Goal: Task Accomplishment & Management: Use online tool/utility

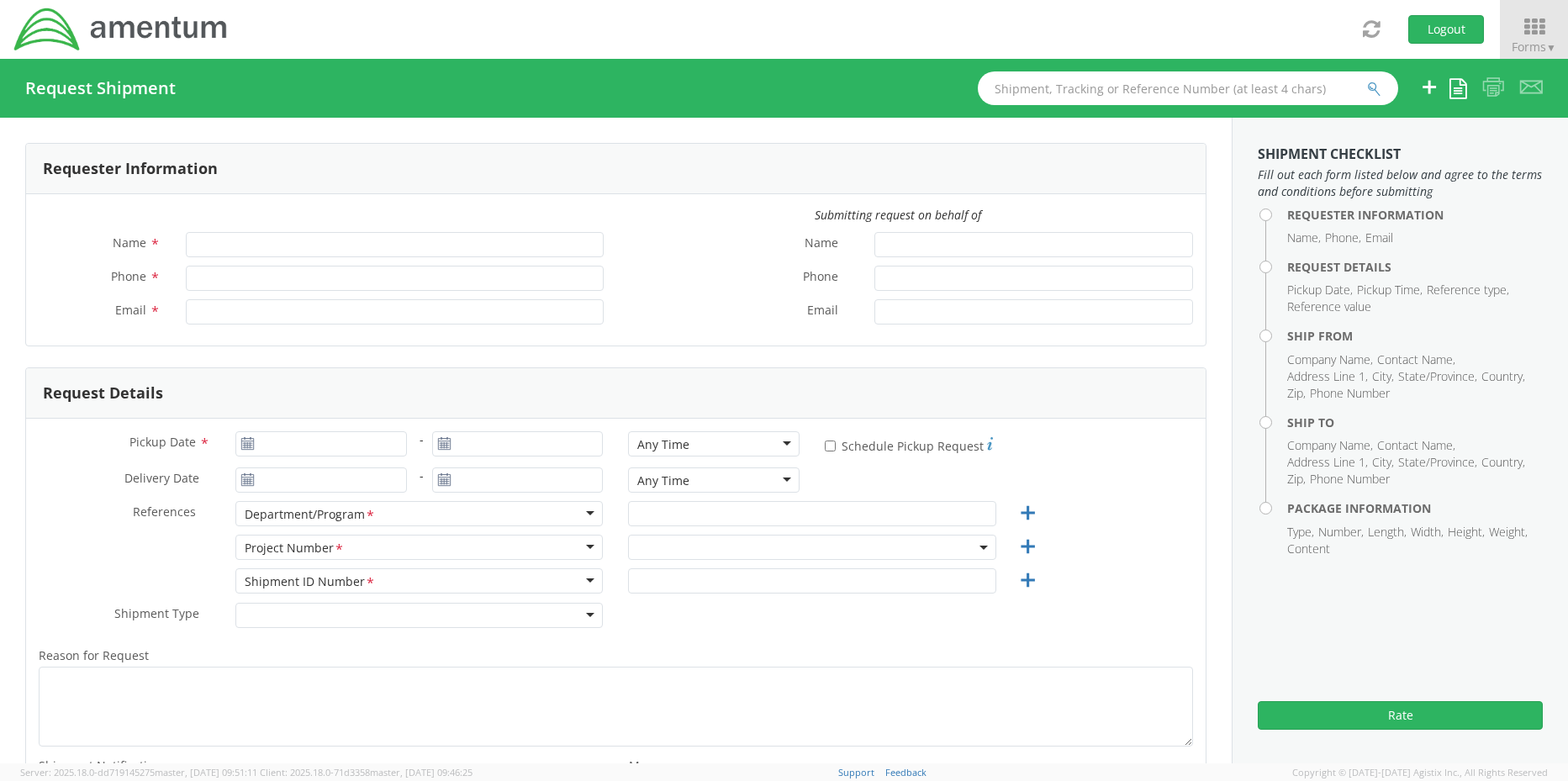
type input "[PERSON_NAME]"
type input "+1-817-647-5013"
type input "rebecca.thorstenson@amentum.com"
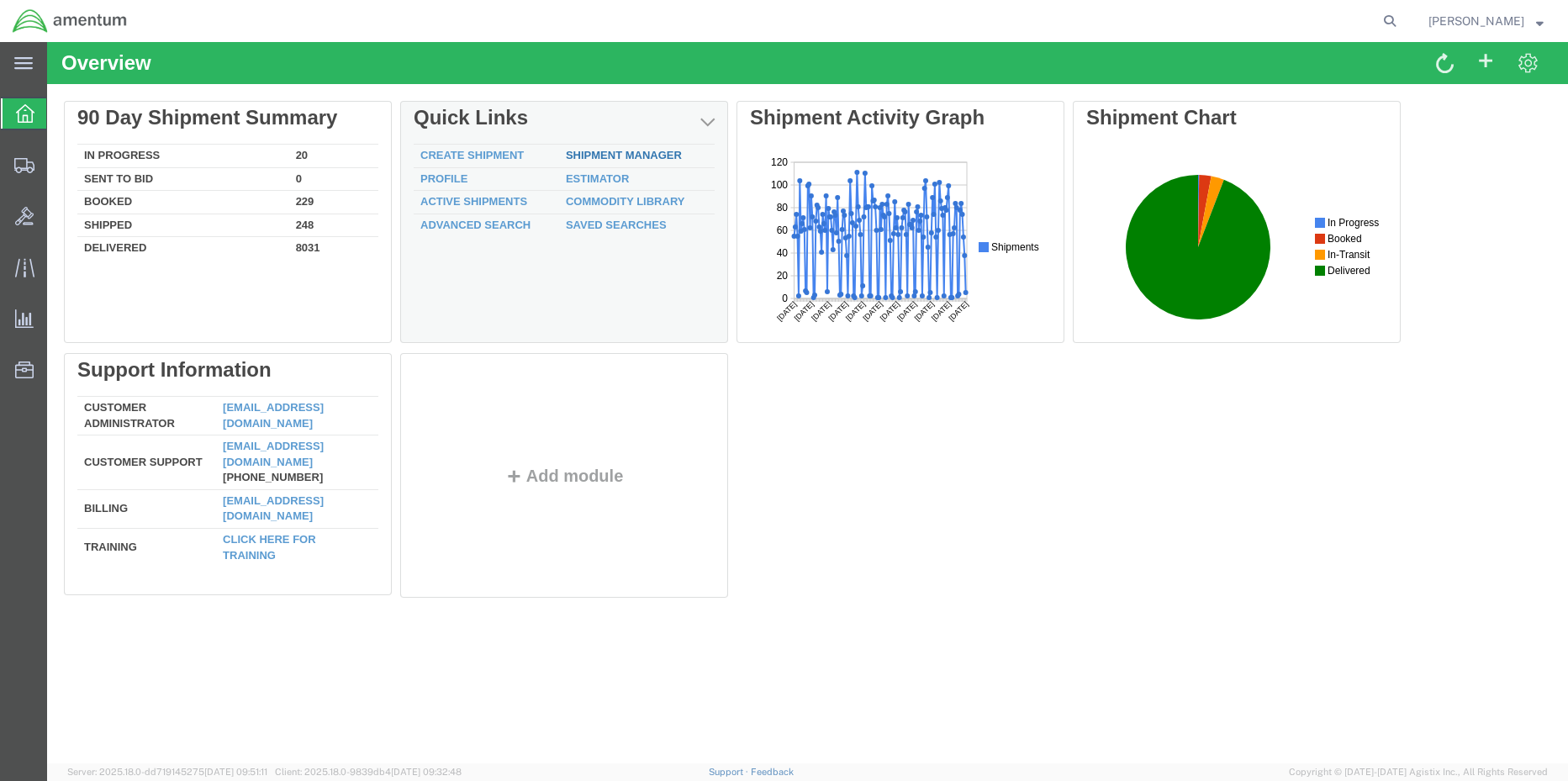
click at [610, 155] on div "Delete 90 Day Shipment Summary In Progress 20 Sent To Bid 0 Booked 229 Shipped …" at bounding box center [807, 353] width 1487 height 505
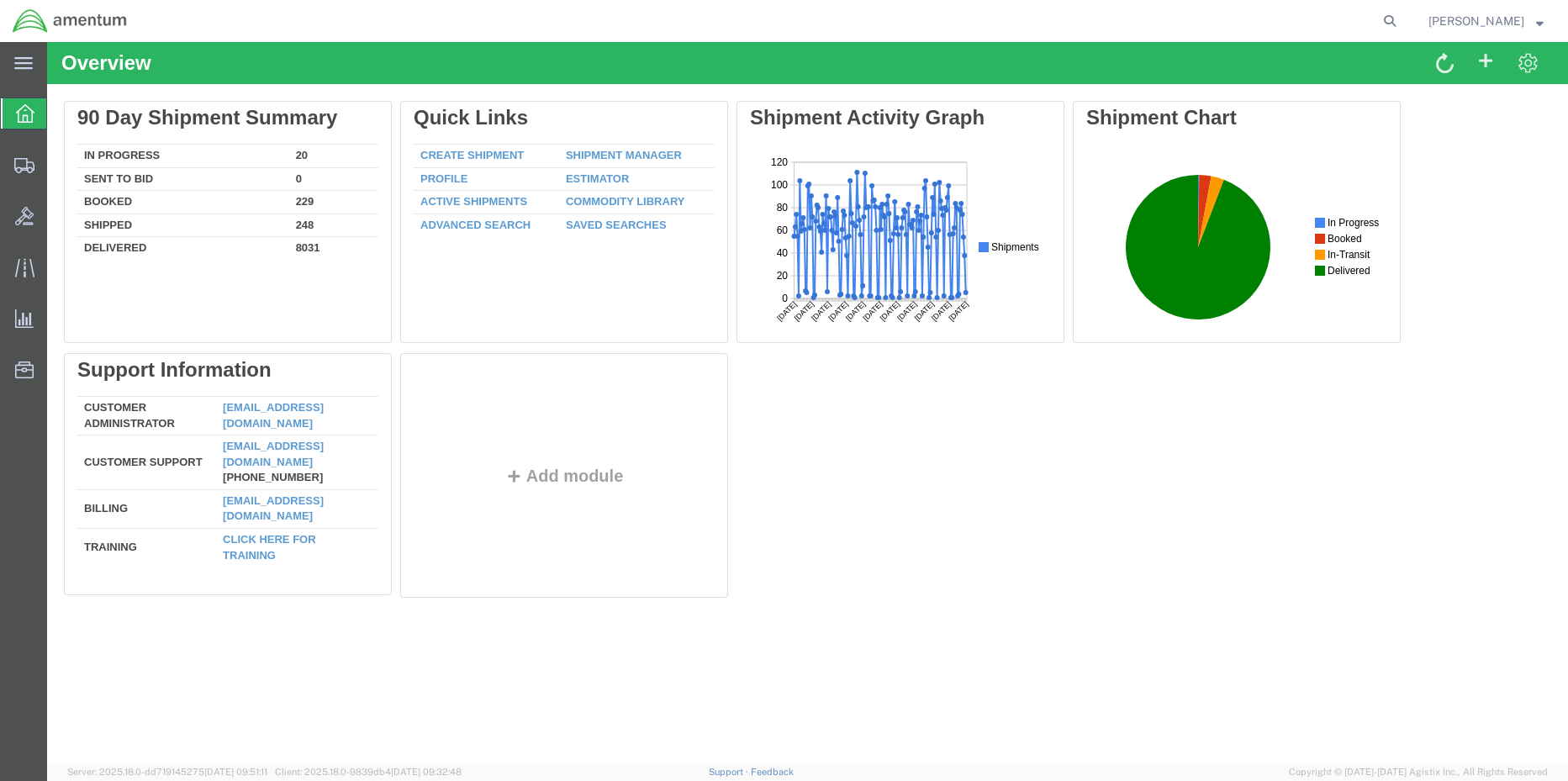
click at [612, 155] on link "Shipment Manager" at bounding box center [623, 155] width 116 height 13
